Goal: Task Accomplishment & Management: Complete application form

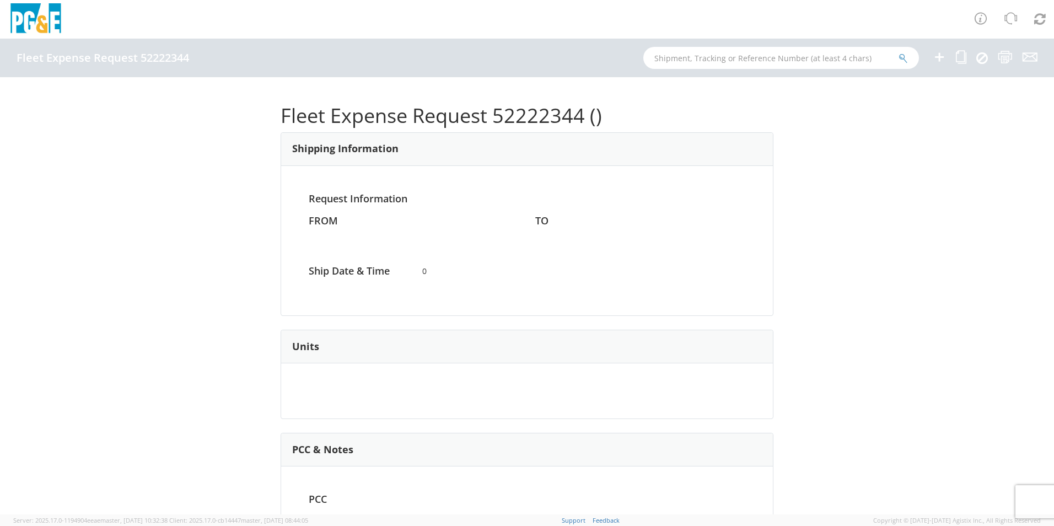
click at [943, 55] on icon at bounding box center [939, 57] width 13 height 14
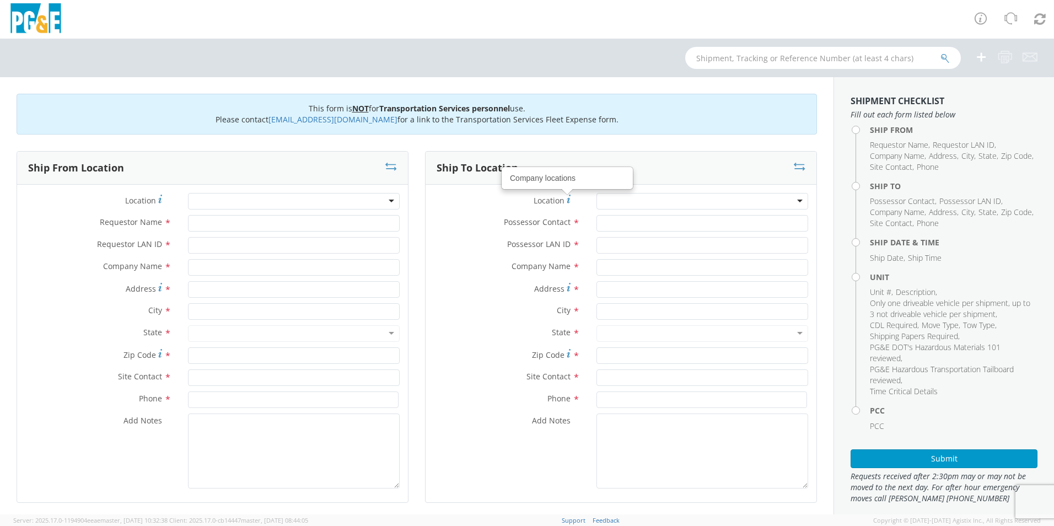
click at [291, 207] on div at bounding box center [294, 201] width 212 height 17
click at [288, 200] on div at bounding box center [294, 201] width 212 height 17
type input "madera"
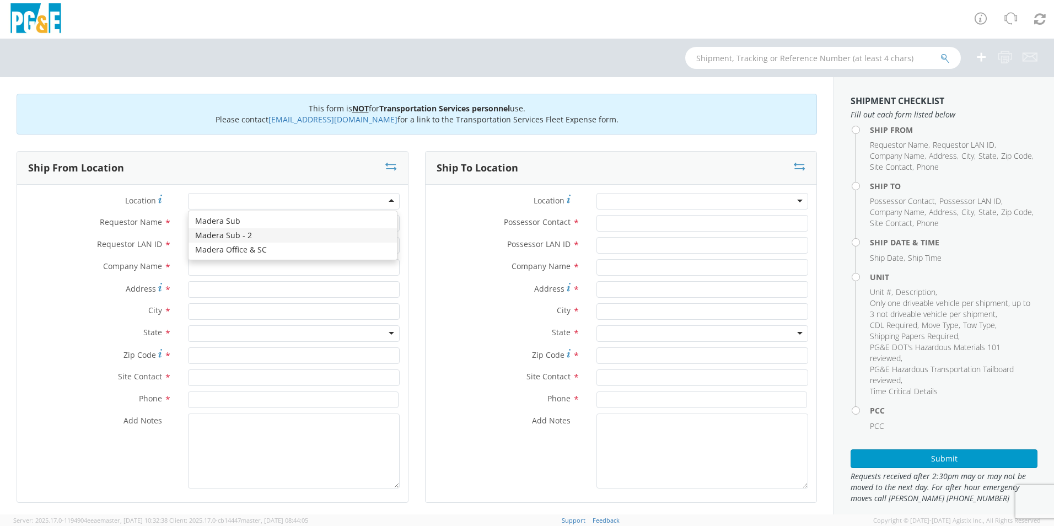
type input "PG&E"
type input "[STREET_ADDRESS]"
type input "Madera"
type input "93636"
type input "f"
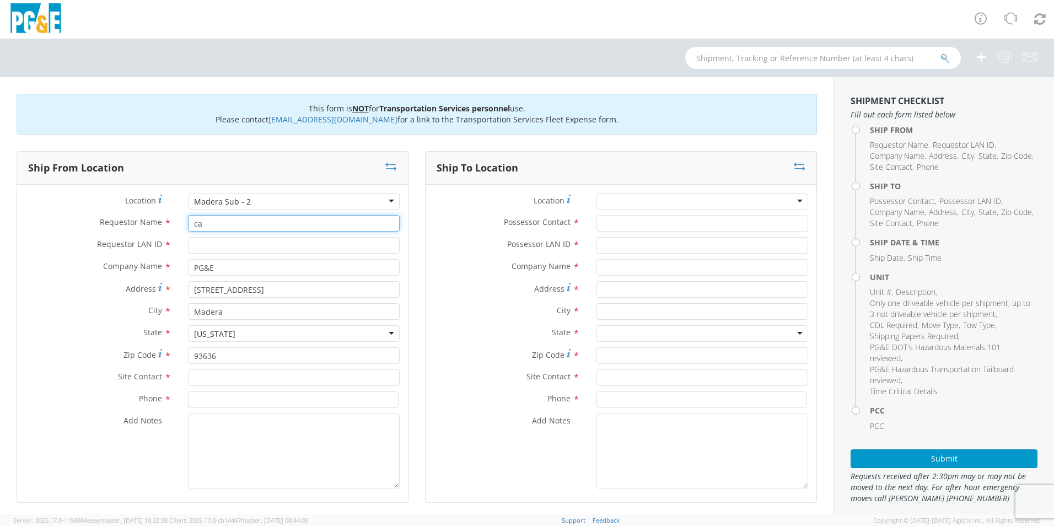
type input "c"
type input "A"
type input "[PERSON_NAME]"
type input "C1RG"
type input "[PERSON_NAME]"
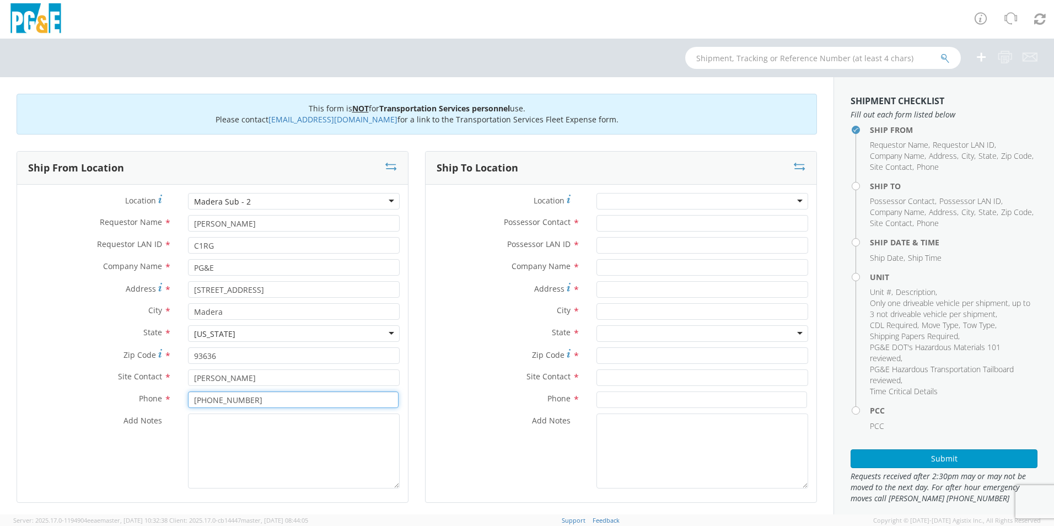
type input "[PHONE_NUMBER]"
type textarea "PLEASE USE [PERSON_NAME] TO MAKE MOVE; PM 35633831"
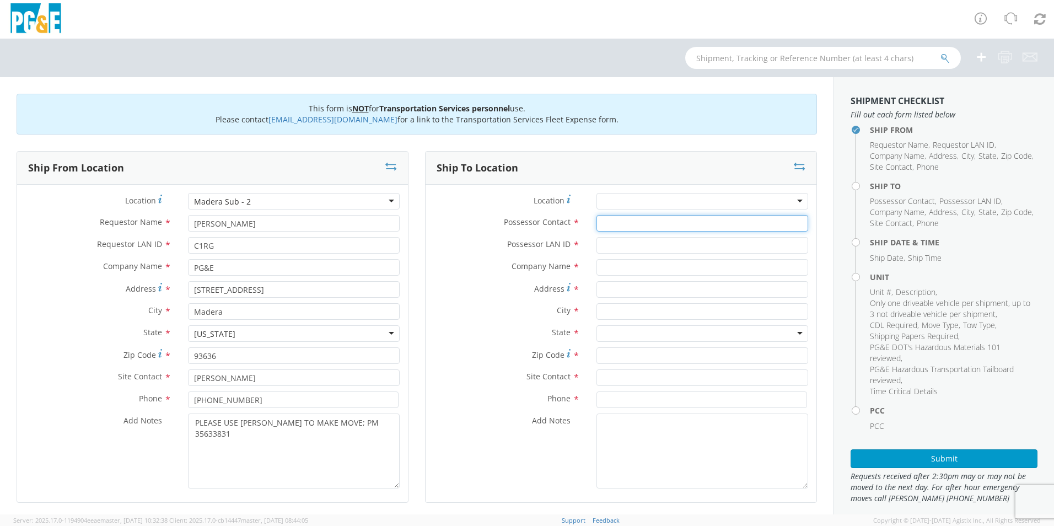
click at [646, 218] on input "Possessor Contact *" at bounding box center [703, 223] width 212 height 17
type input "[PERSON_NAME]"
type input "R"
type input "C1RG"
type input "PG&E"
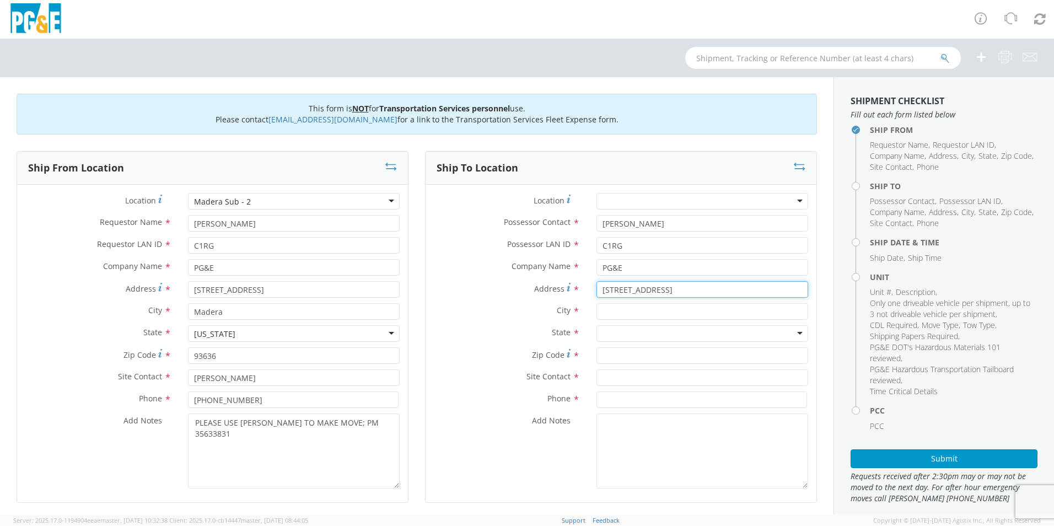
type input "[STREET_ADDRESS]"
type input "NORTH FORK"
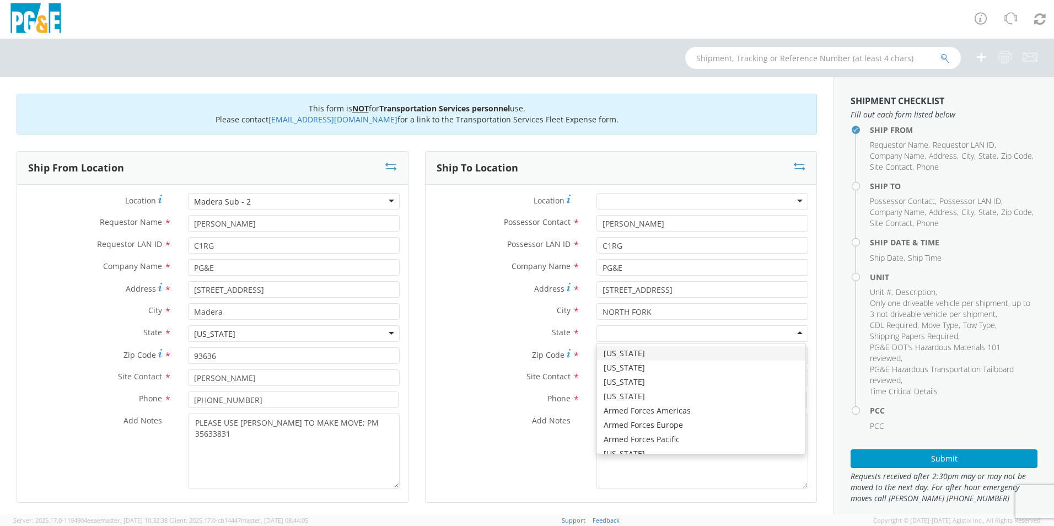
type input "C"
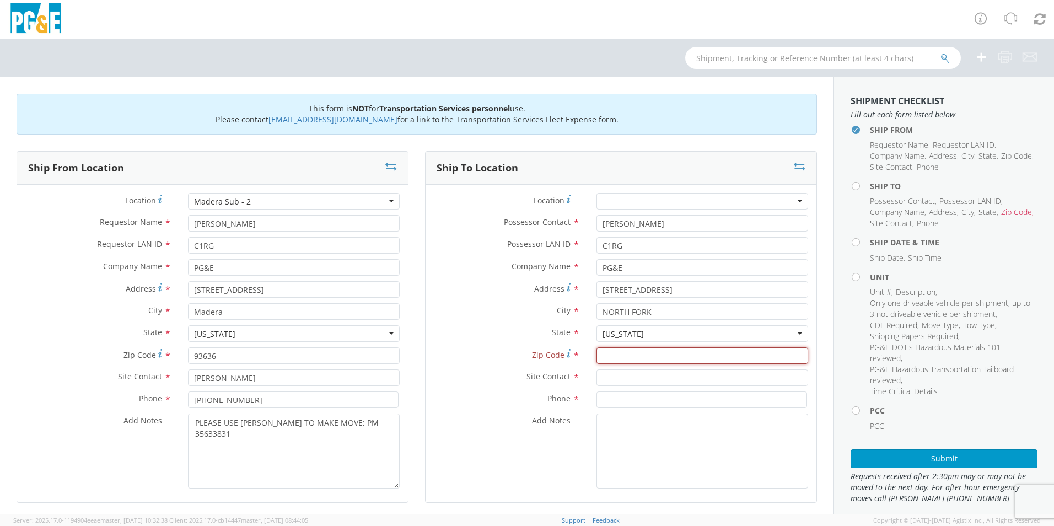
click at [642, 350] on input "Zip Code *" at bounding box center [703, 355] width 212 height 17
type input "93643"
type input "[PERSON_NAME]"
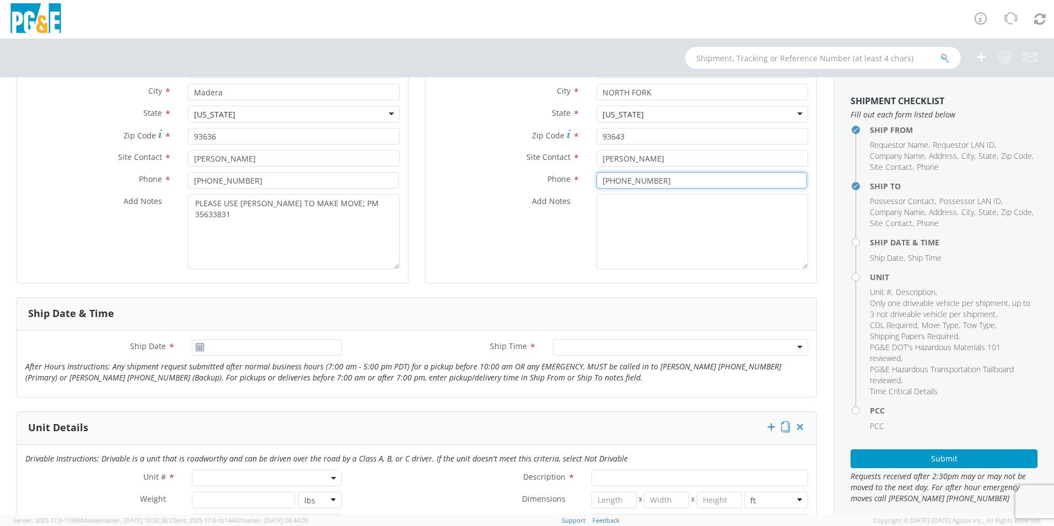
scroll to position [221, 0]
type input "[PHONE_NUMBER]"
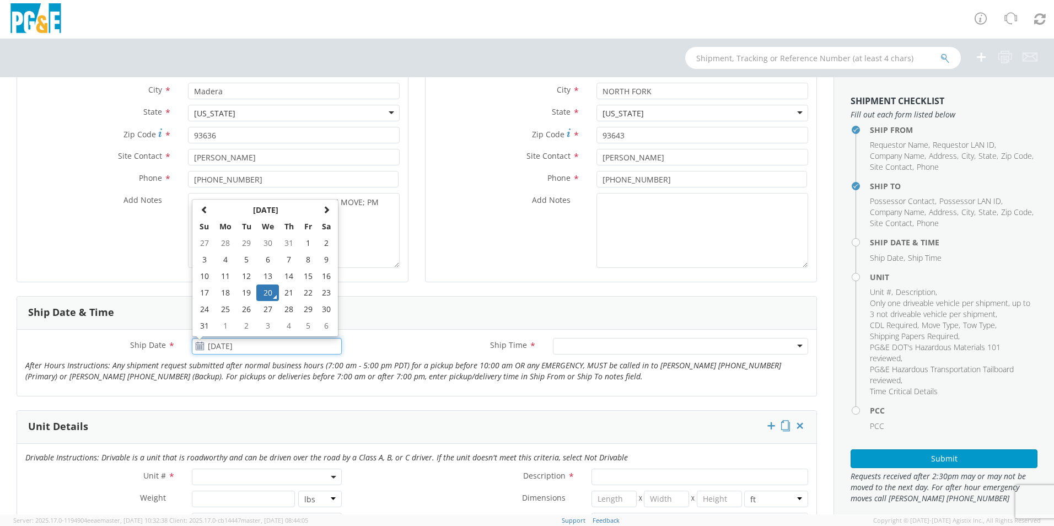
click at [254, 344] on input "[DATE]" at bounding box center [267, 346] width 150 height 17
click at [323, 209] on span at bounding box center [327, 210] width 8 height 8
click at [309, 262] on td "12" at bounding box center [308, 259] width 19 height 17
type input "[DATE]"
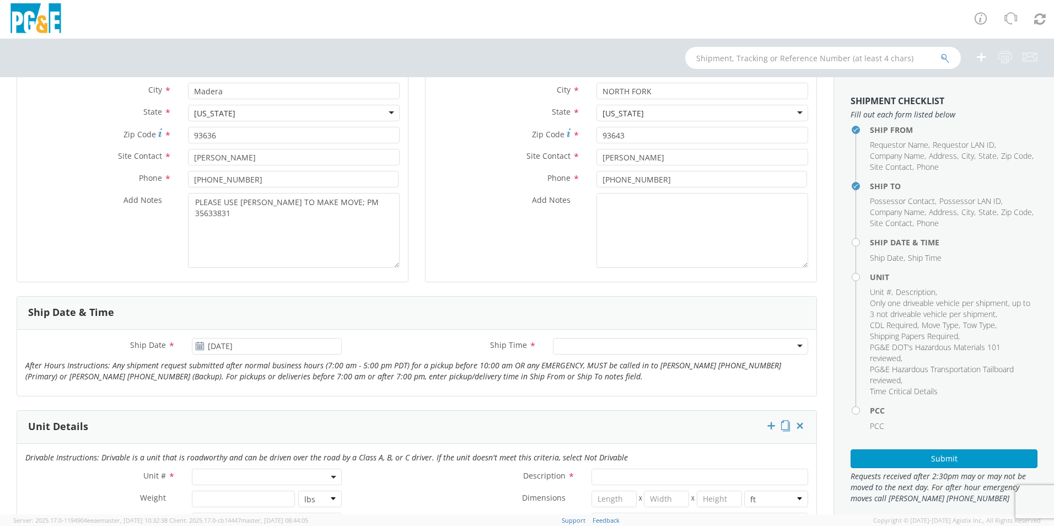
click at [582, 345] on div at bounding box center [680, 346] width 255 height 17
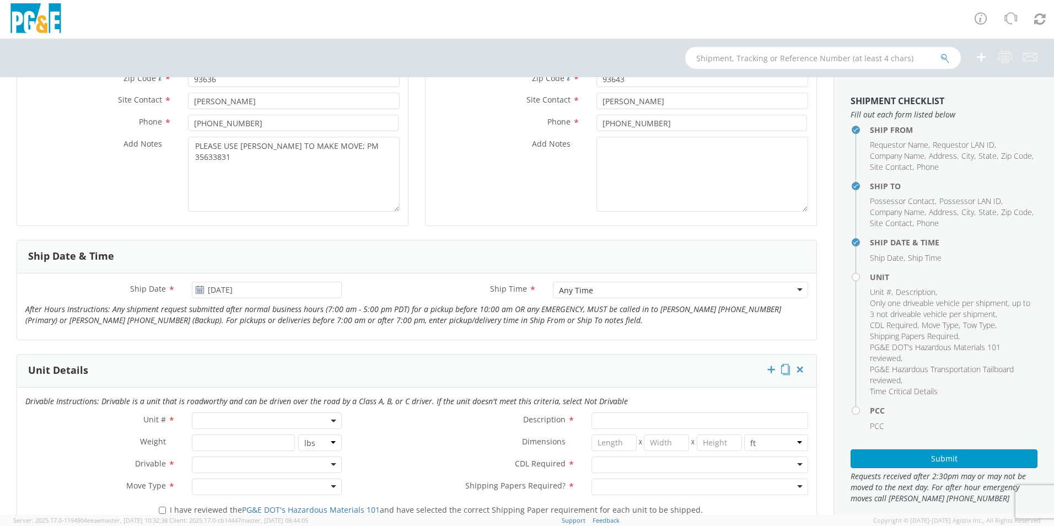
scroll to position [331, 0]
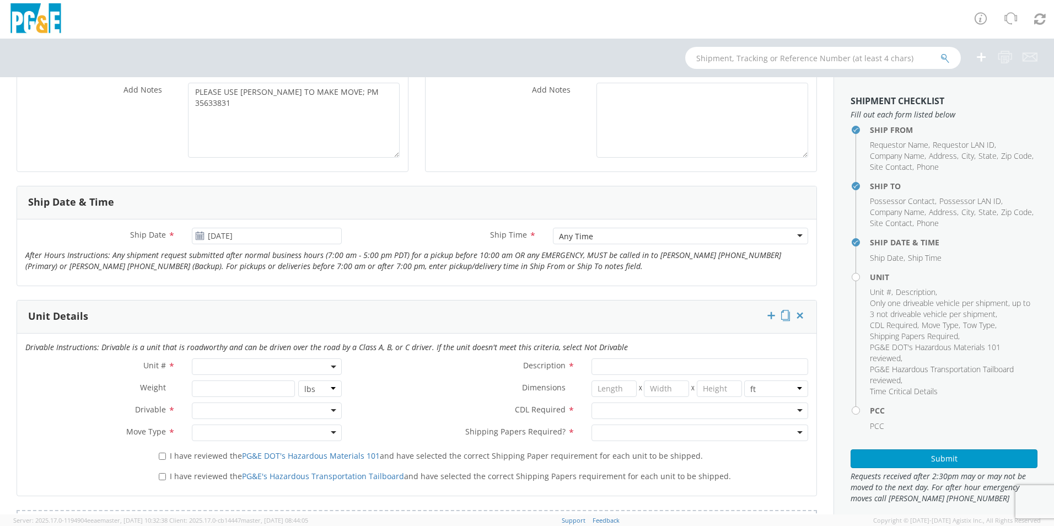
click at [213, 368] on span at bounding box center [267, 366] width 150 height 17
click at [226, 385] on input "search" at bounding box center [266, 385] width 143 height 17
type input "OTHER"
select select "Other"
select select "? undefined:undefined ?"
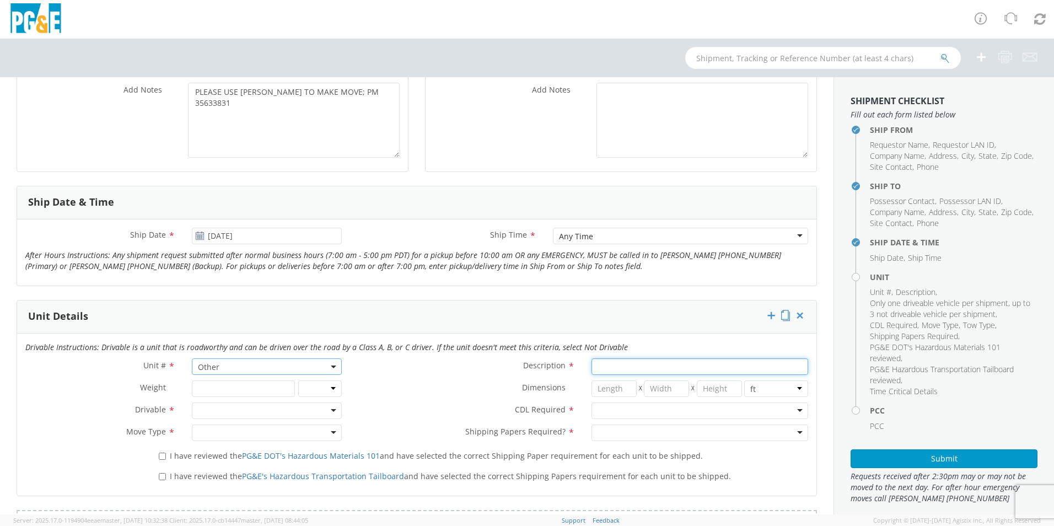
click at [622, 366] on input "Description *" at bounding box center [700, 366] width 217 height 17
type input "O"
type input "[PERSON_NAME] TRACK MACHINE"
click at [239, 413] on div at bounding box center [267, 410] width 150 height 17
click at [611, 410] on div at bounding box center [700, 410] width 217 height 17
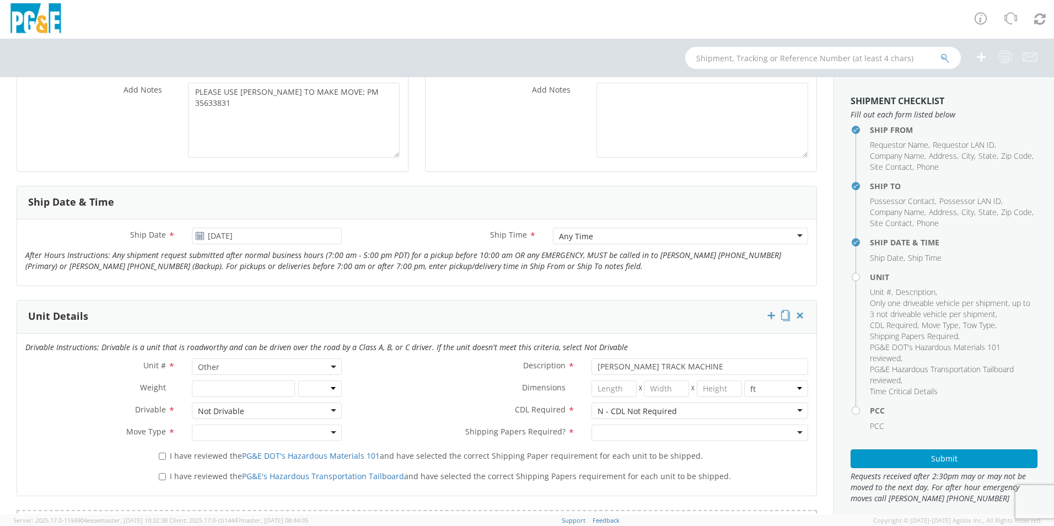
click at [201, 431] on div at bounding box center [267, 432] width 150 height 17
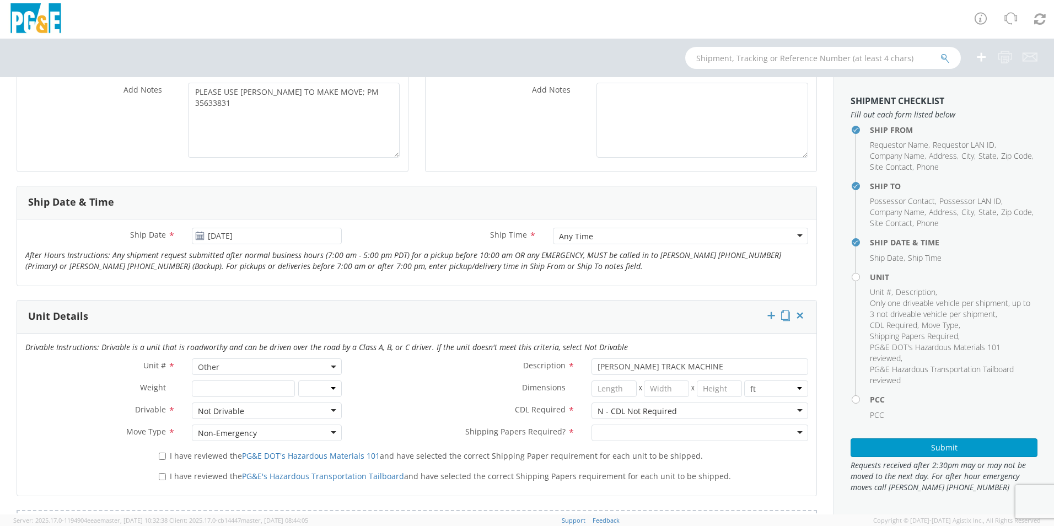
drag, startPoint x: 237, startPoint y: 509, endPoint x: 247, endPoint y: 506, distance: 11.2
click at [598, 431] on input "select-one" at bounding box center [599, 433] width 2 height 11
click at [161, 451] on label "I have reviewed the PG&E DOT's Hazardous Materials 101 and have selected the co…" at bounding box center [432, 455] width 546 height 13
click at [161, 453] on input "I have reviewed the PG&E DOT's Hazardous Materials 101 and have selected the co…" at bounding box center [162, 456] width 7 height 7
checkbox input "true"
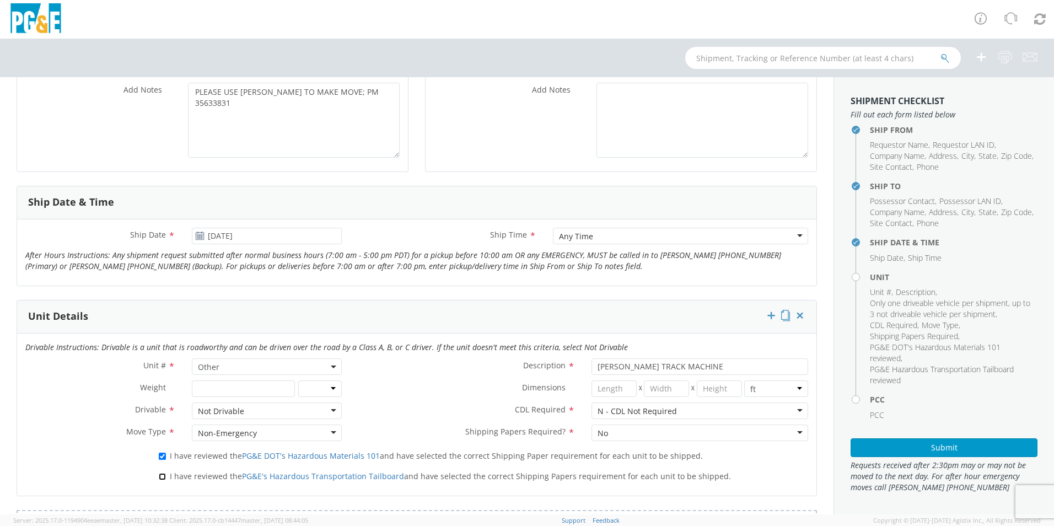
click at [161, 477] on input "I have reviewed the PG&E's Hazardous Transportation Tailboard and have selected…" at bounding box center [162, 476] width 7 height 7
checkbox input "true"
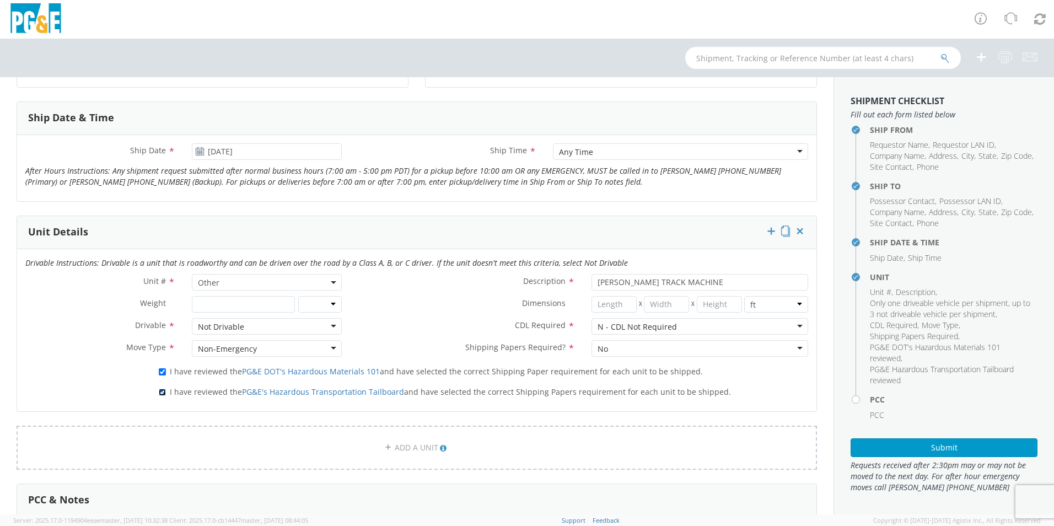
scroll to position [551, 0]
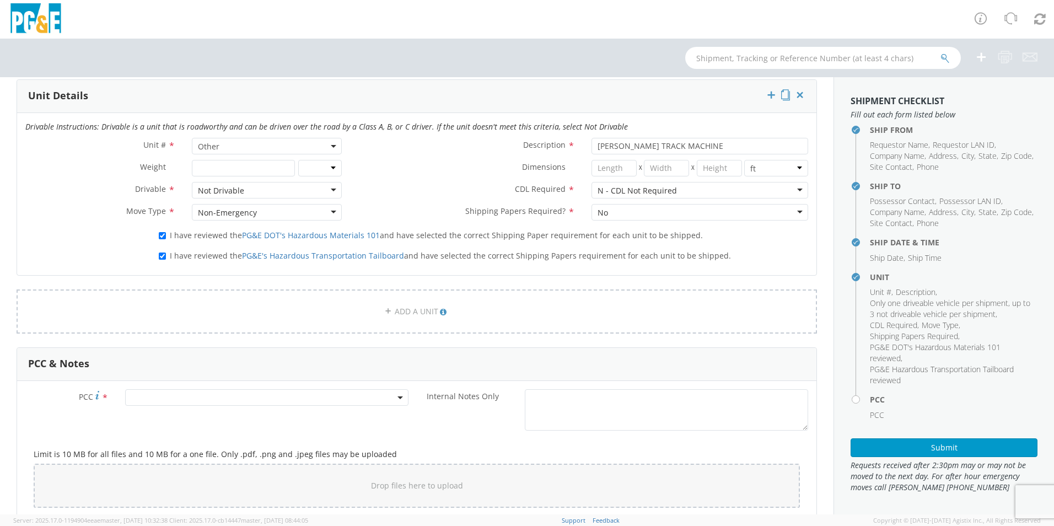
drag, startPoint x: 179, startPoint y: 406, endPoint x: 179, endPoint y: 399, distance: 7.2
click at [179, 405] on div "PCC *" at bounding box center [217, 400] width 400 height 22
click at [179, 399] on span at bounding box center [266, 397] width 283 height 17
click at [186, 415] on input "number" at bounding box center [265, 415] width 275 height 17
type input "12685"
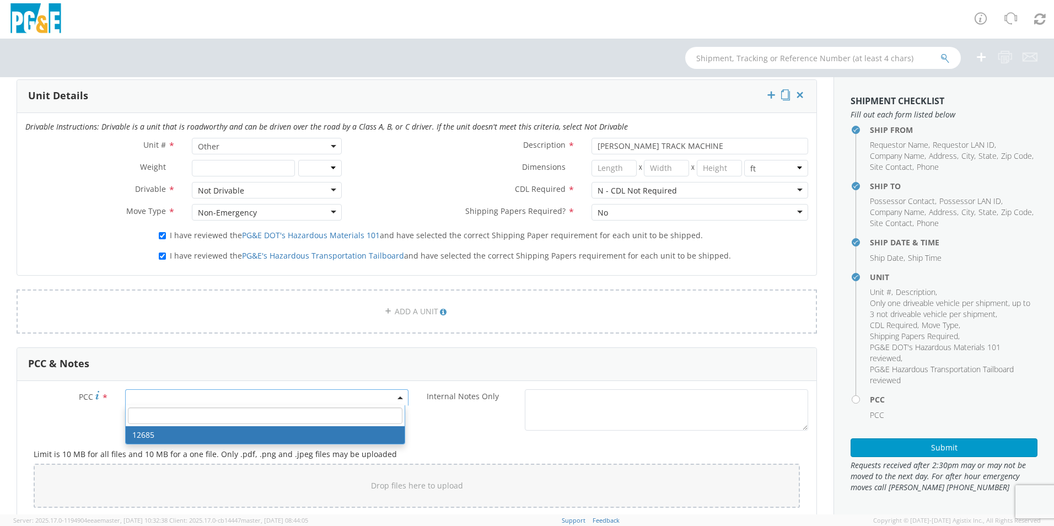
select select "12685"
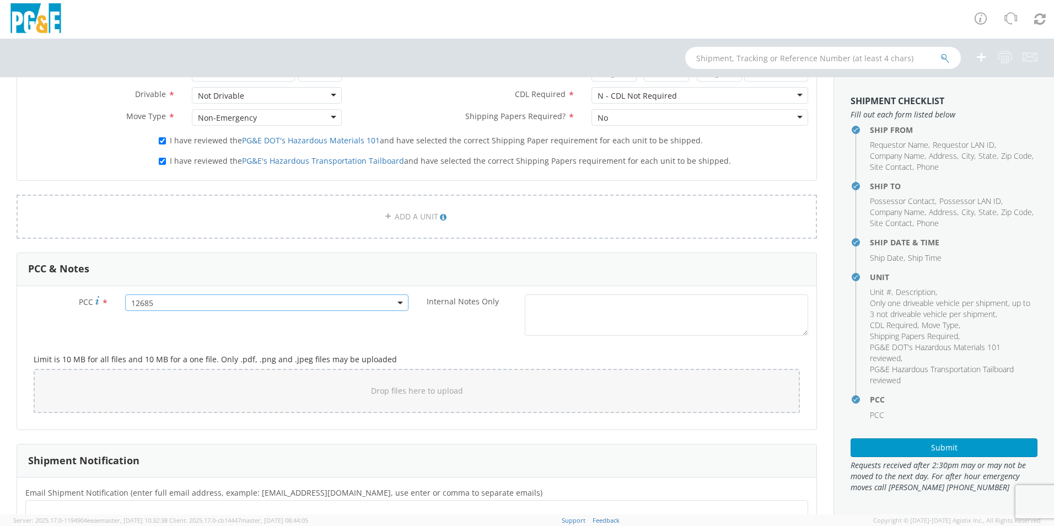
scroll to position [797, 0]
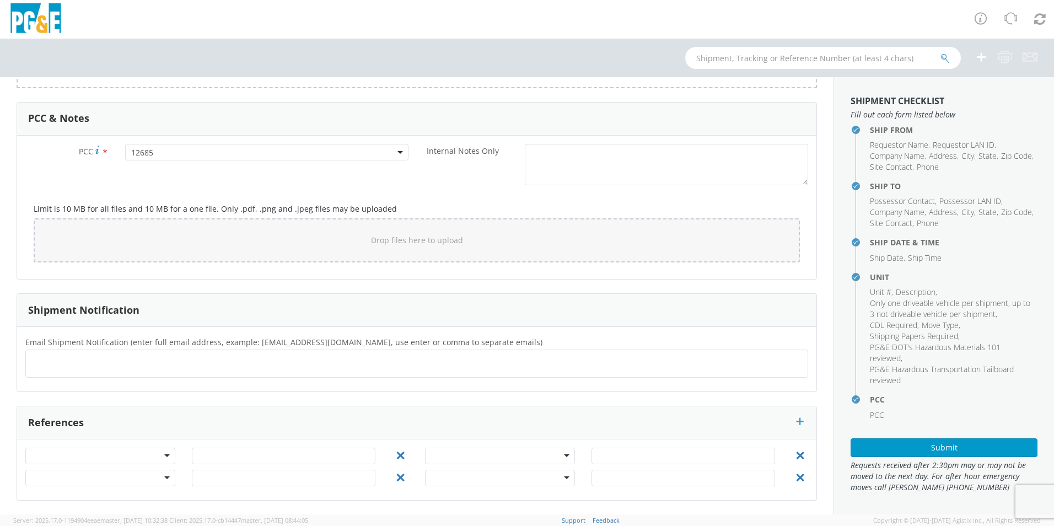
click at [136, 356] on ul at bounding box center [416, 363] width 773 height 18
type input "[EMAIL_ADDRESS][DOMAIN_NAME]"
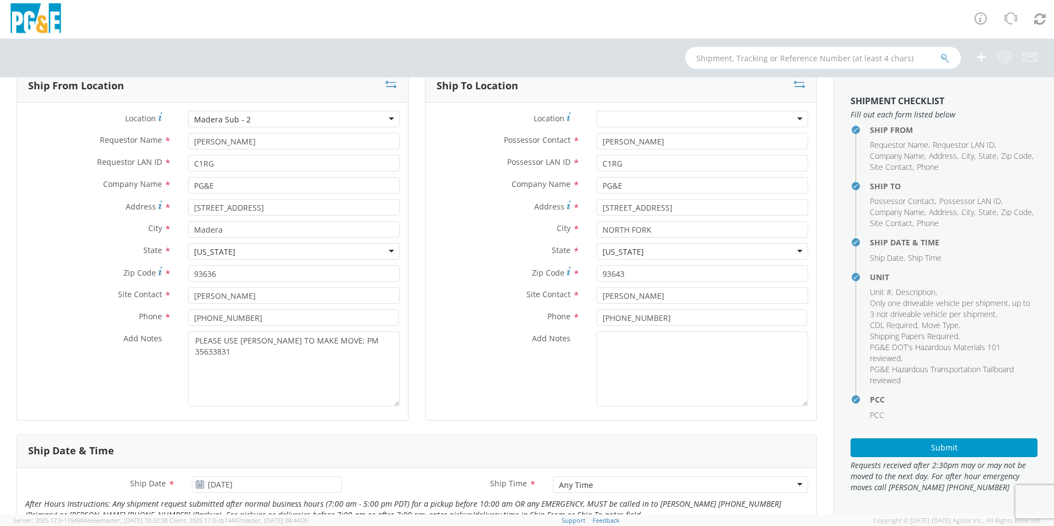
scroll to position [0, 0]
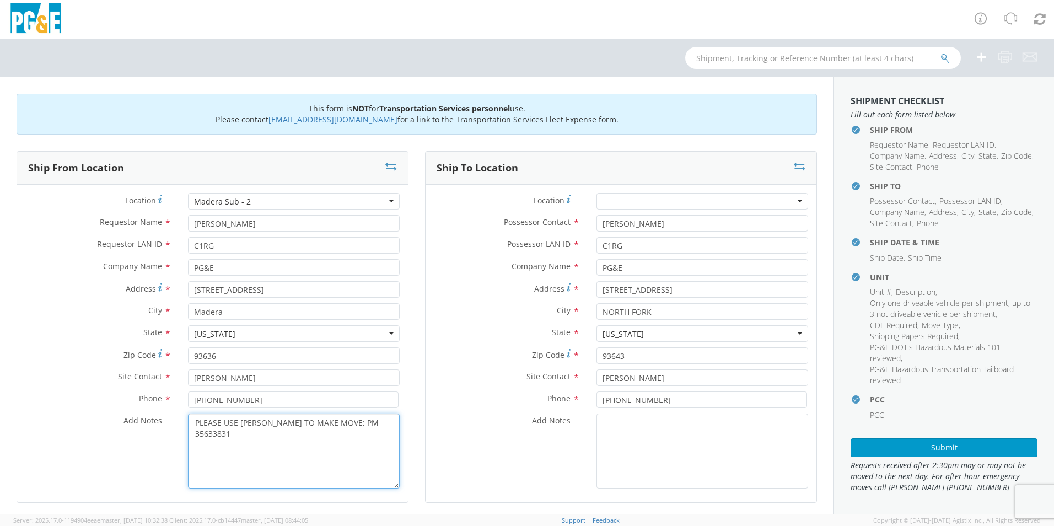
drag, startPoint x: 381, startPoint y: 426, endPoint x: 180, endPoint y: 429, distance: 201.2
click at [180, 429] on div "PLEASE USE [PERSON_NAME] TO MAKE MOVE; PM 35633831" at bounding box center [294, 450] width 228 height 75
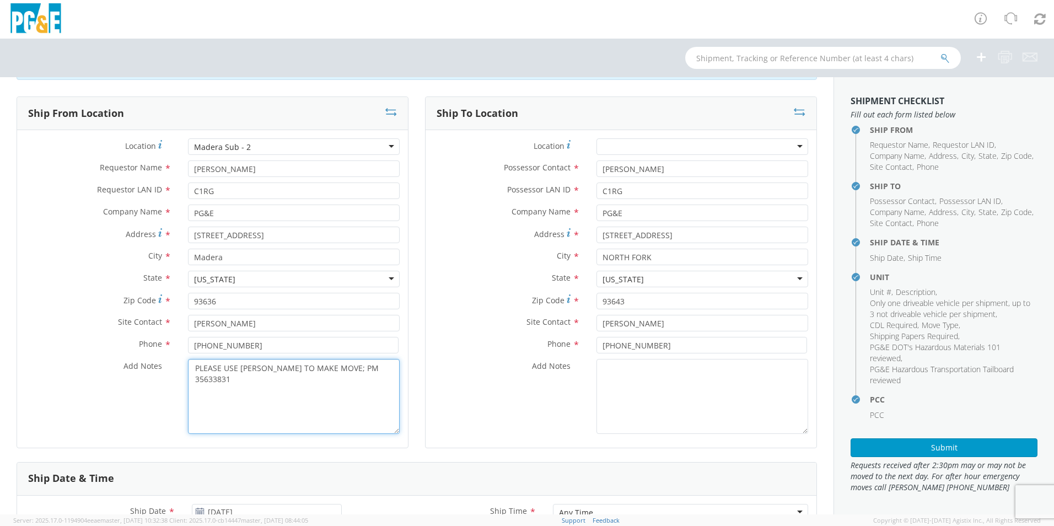
scroll to position [165, 0]
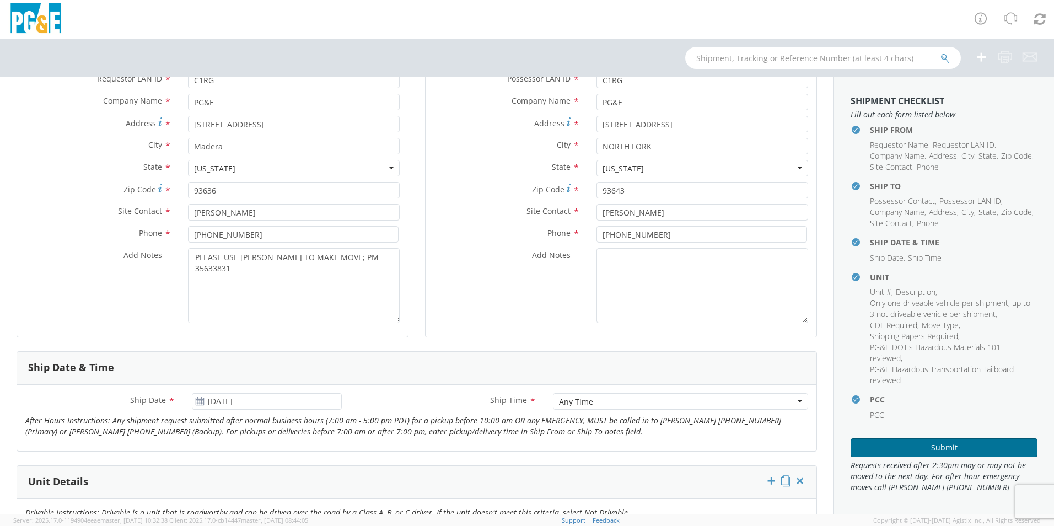
click at [890, 444] on button "Submit" at bounding box center [944, 447] width 187 height 19
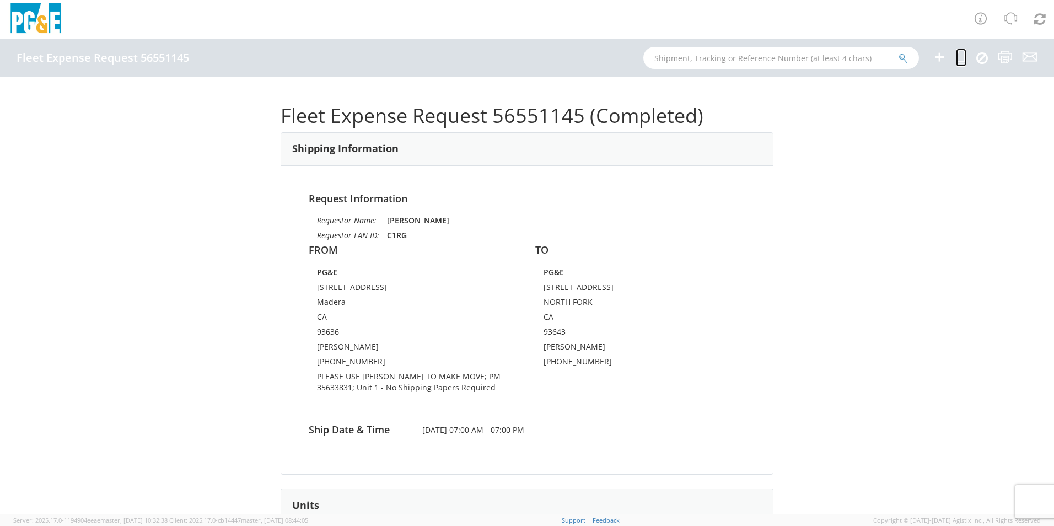
click at [958, 61] on icon at bounding box center [961, 57] width 10 height 14
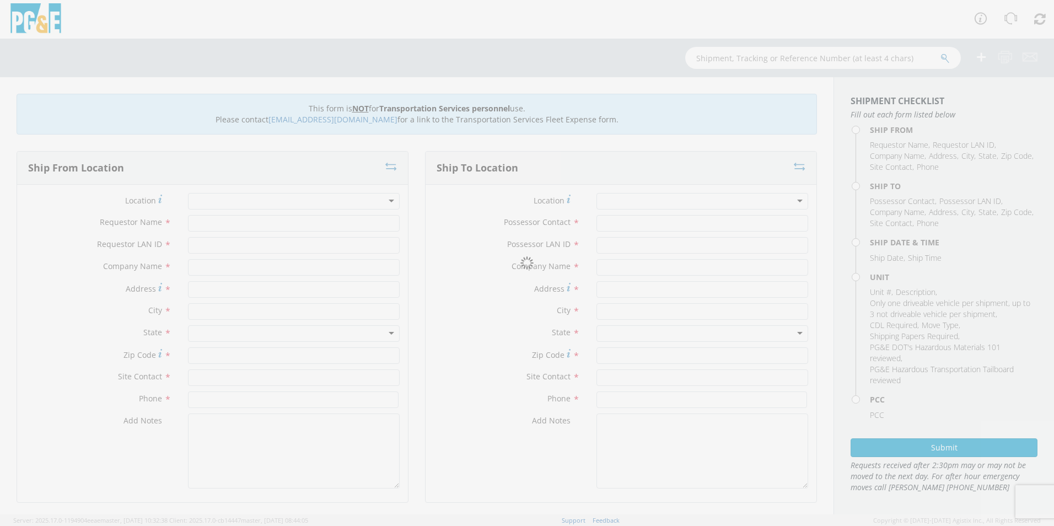
type input "[PERSON_NAME]"
type input "C1RG"
type input "PG&E"
type input "[STREET_ADDRESS]"
type input "Madera"
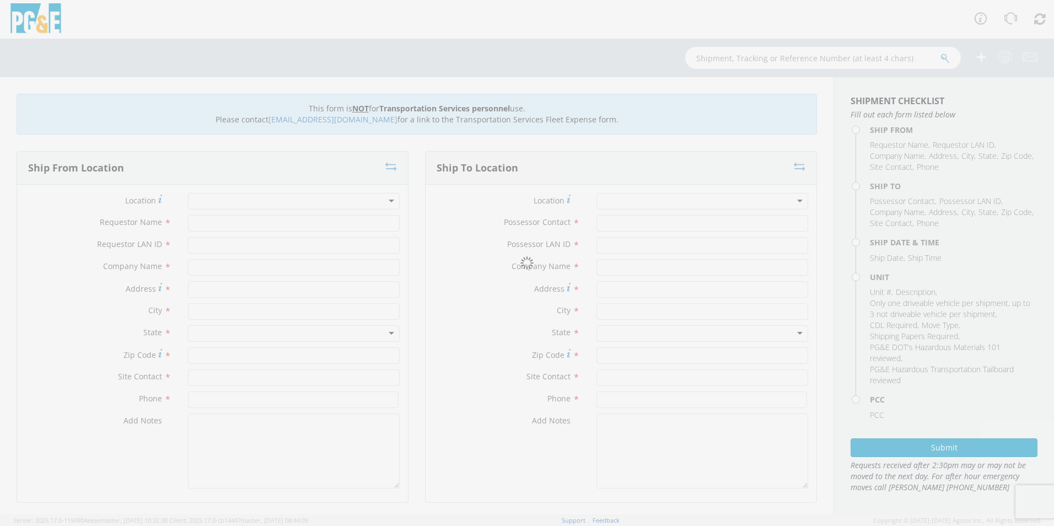
type input "93636"
type input "[PERSON_NAME]"
type input "[PHONE_NUMBER]"
type input "[PERSON_NAME]"
type input "C1RG"
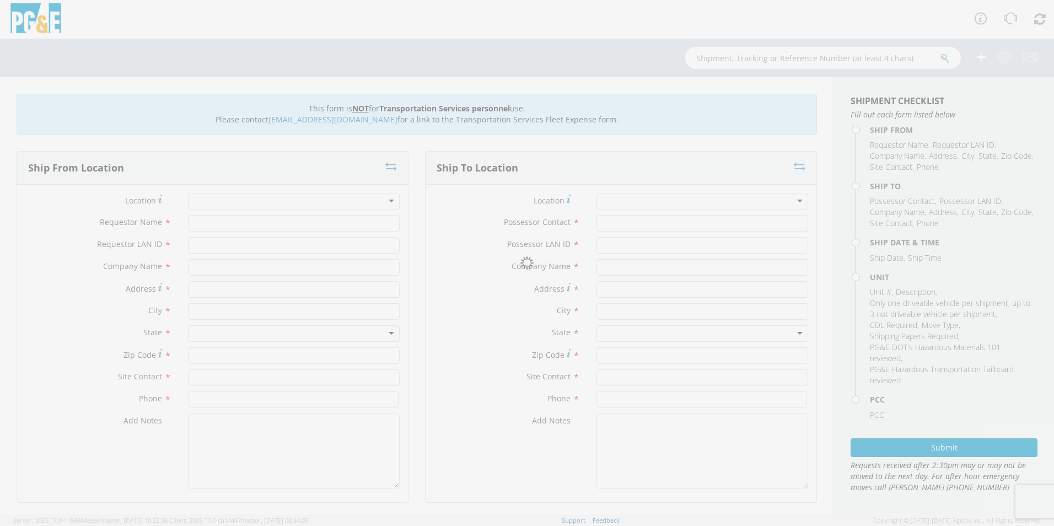
type input "PG&E"
type input "[STREET_ADDRESS]"
type input "NORTH FORK"
type input "93643"
type input "[PERSON_NAME]"
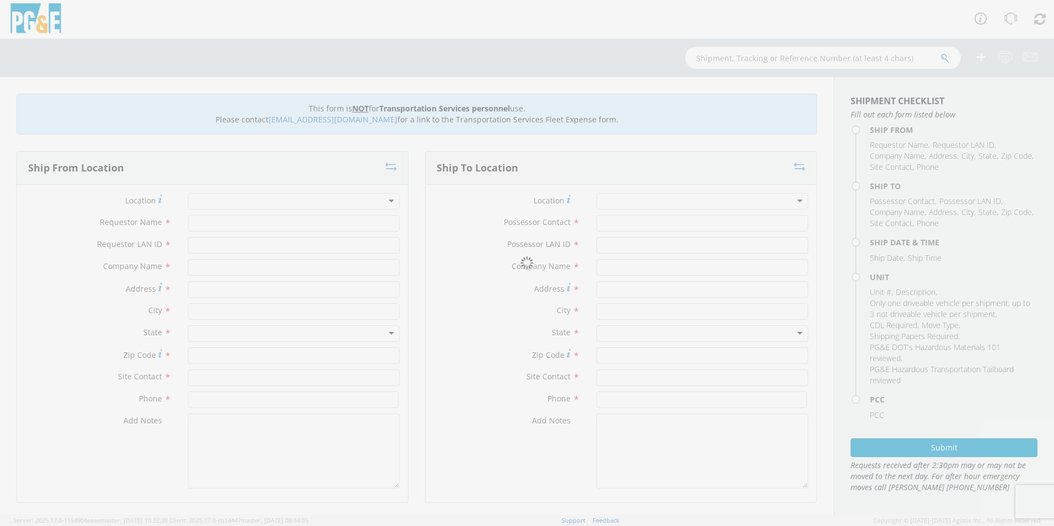
type input "[PHONE_NUMBER]"
type input "[DATE]"
type input "[PERSON_NAME] TRACK MACHINE"
type input "0"
select select "12685"
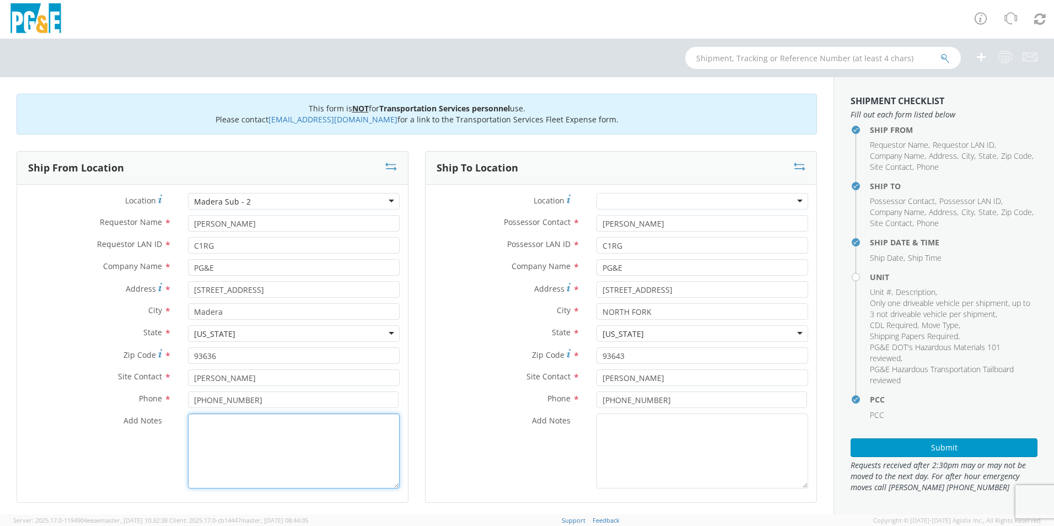
click at [308, 465] on textarea "Add Notes *" at bounding box center [294, 450] width 212 height 75
select select "Other"
paste textarea "PLEASE USE [PERSON_NAME] TO MAKE MOVE; PM 35633831"
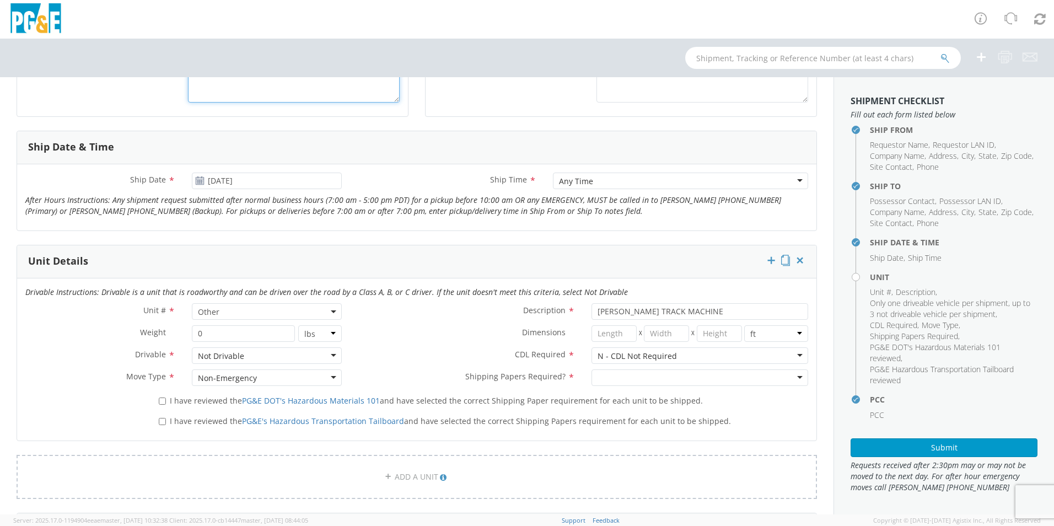
scroll to position [441, 0]
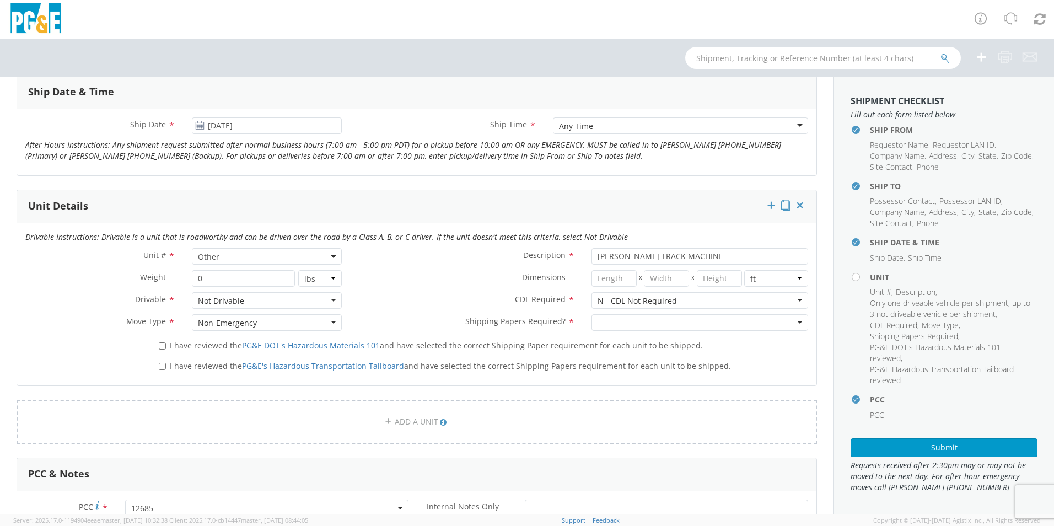
type textarea "PLEASE USE [PERSON_NAME] TO MAKE MOVE; PM 35633831"
click at [667, 318] on div at bounding box center [700, 322] width 217 height 17
click at [162, 341] on label "I have reviewed the PG&E DOT's Hazardous Materials 101 and have selected the co…" at bounding box center [432, 344] width 546 height 13
click at [162, 342] on input "I have reviewed the PG&E DOT's Hazardous Materials 101 and have selected the co…" at bounding box center [162, 345] width 7 height 7
checkbox input "true"
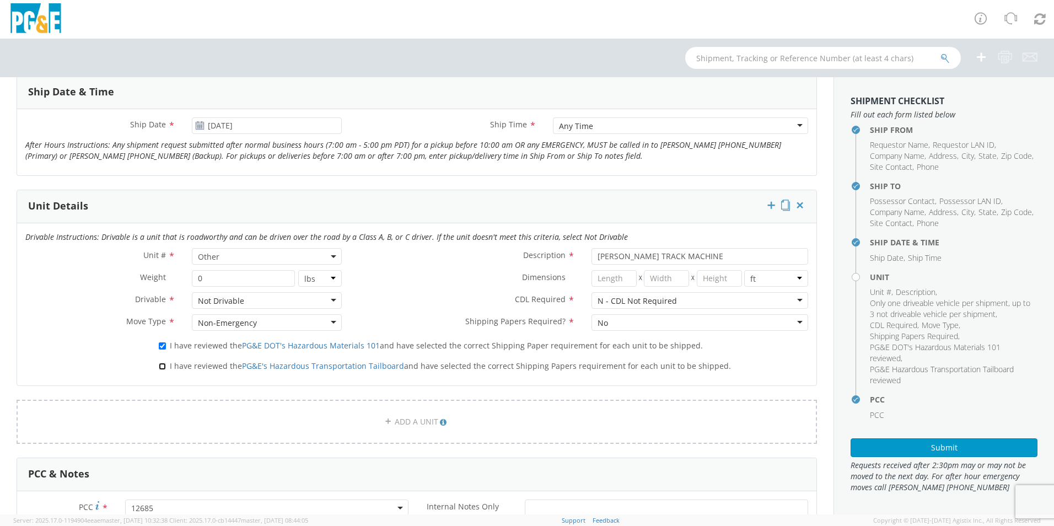
click at [159, 365] on input "I have reviewed the PG&E's Hazardous Transportation Tailboard and have selected…" at bounding box center [162, 366] width 7 height 7
checkbox input "true"
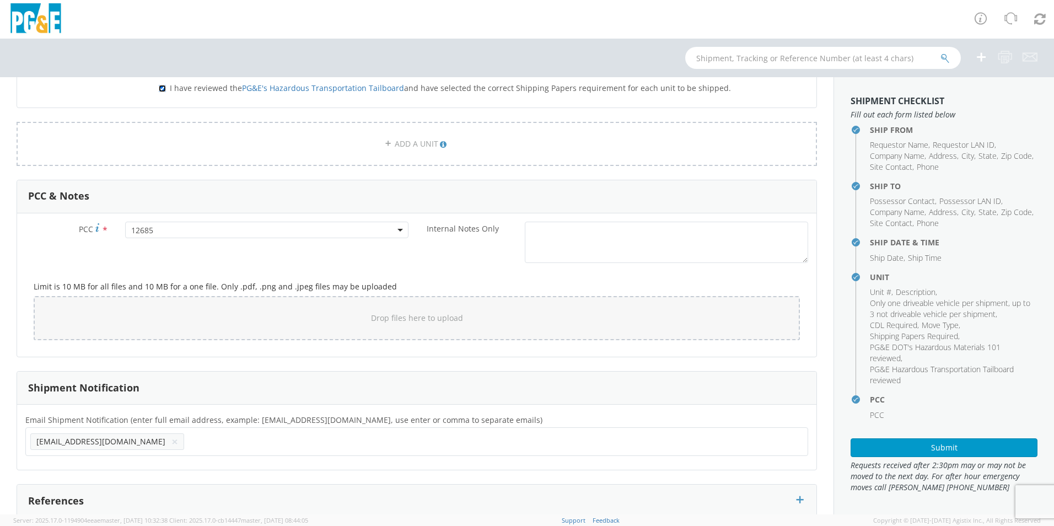
scroll to position [797, 0]
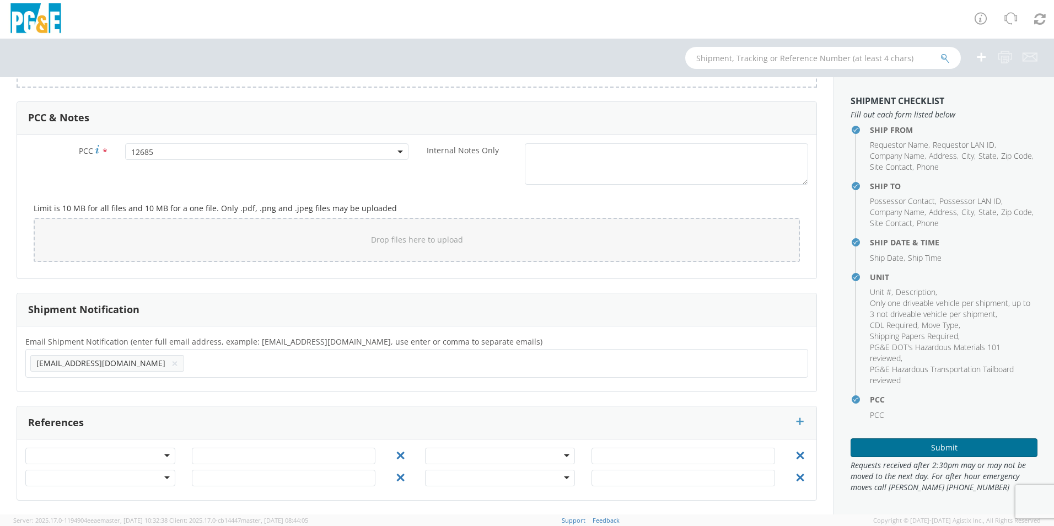
click at [942, 443] on button "Submit" at bounding box center [944, 447] width 187 height 19
